Goal: Transaction & Acquisition: Purchase product/service

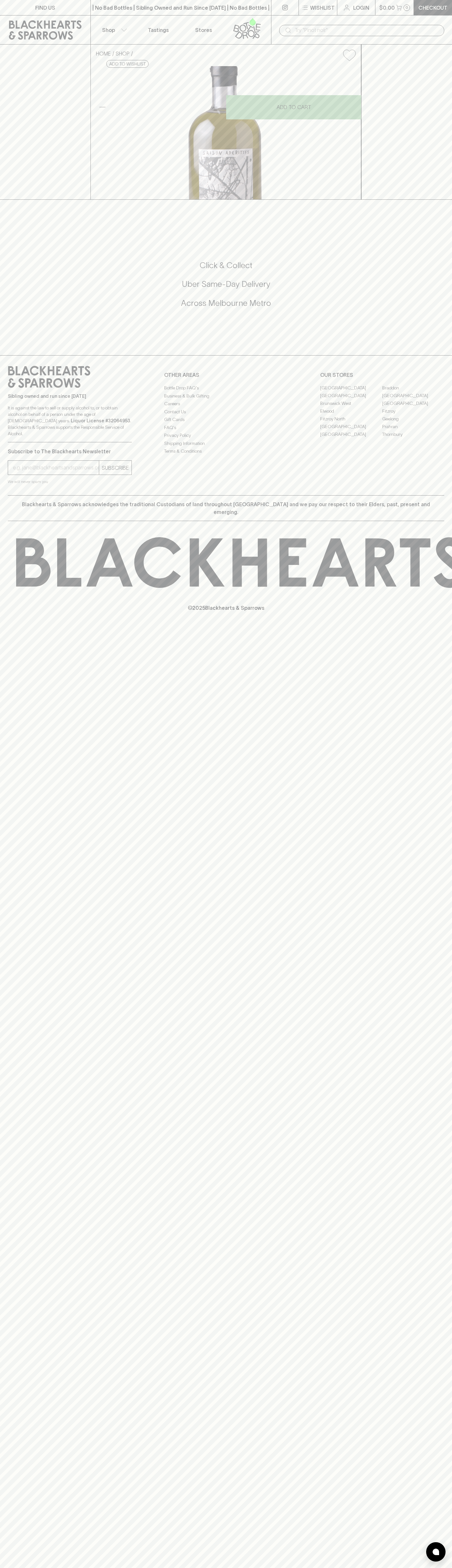
click at [175, 18] on link "Tastings" at bounding box center [158, 29] width 45 height 29
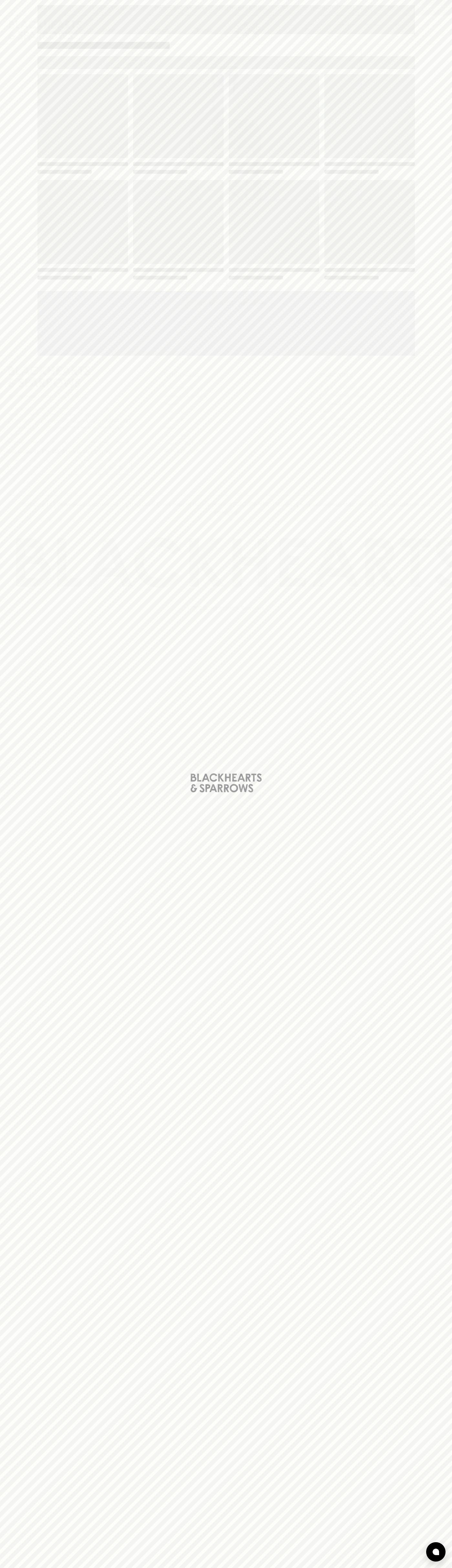
click at [426, 1359] on div "Loading" at bounding box center [226, 784] width 452 height 1568
click at [85, 1567] on html "FIND US | No Bad Bottles | Sibling Owned and Run Since [DATE] | No Bad Bottles …" at bounding box center [226, 784] width 452 height 1568
click at [21, 16] on div "Loading" at bounding box center [226, 784] width 452 height 1568
